Goal: Information Seeking & Learning: Learn about a topic

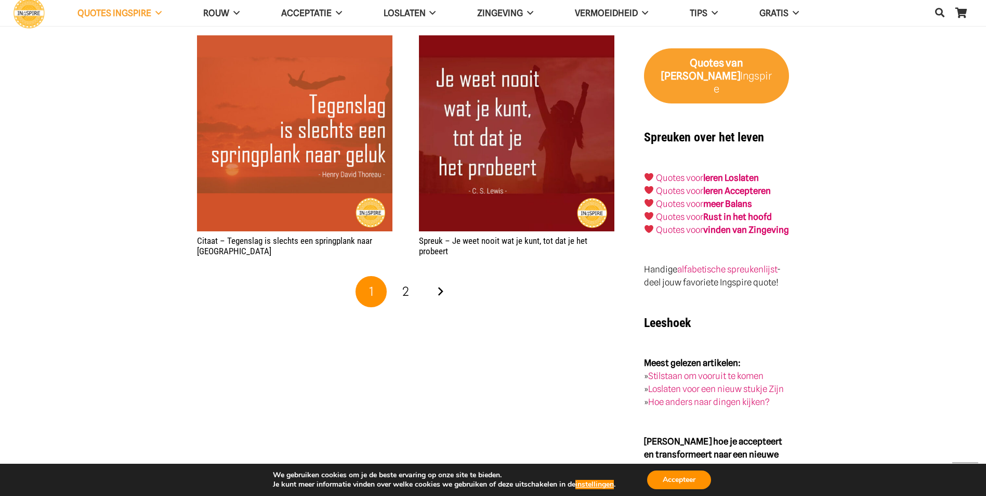
scroll to position [1662, 0]
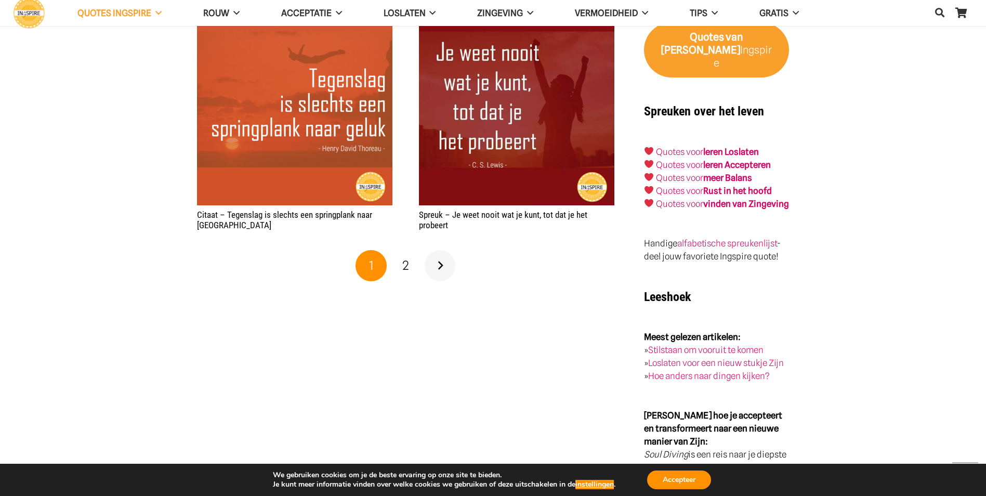
click at [438, 273] on link "Volgende" at bounding box center [439, 265] width 31 height 31
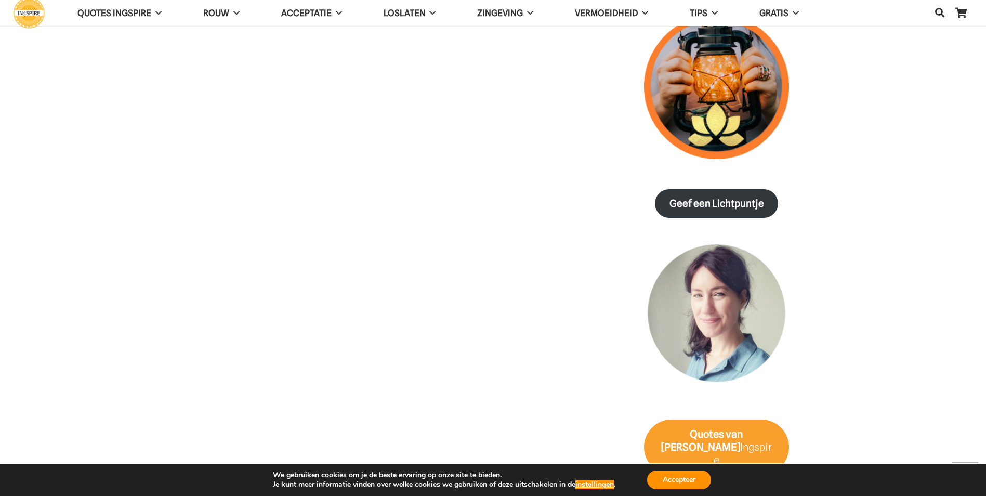
scroll to position [1247, 0]
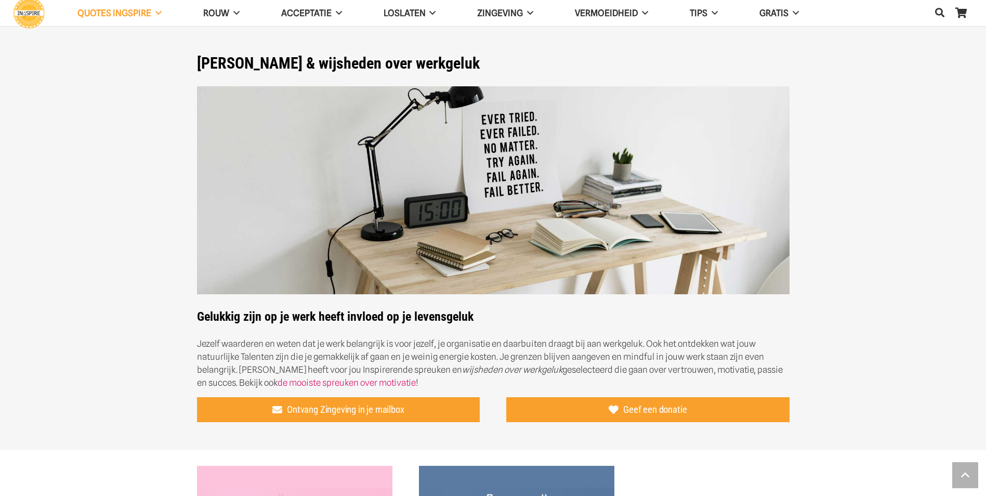
scroll to position [1662, 0]
